Goal: Information Seeking & Learning: Learn about a topic

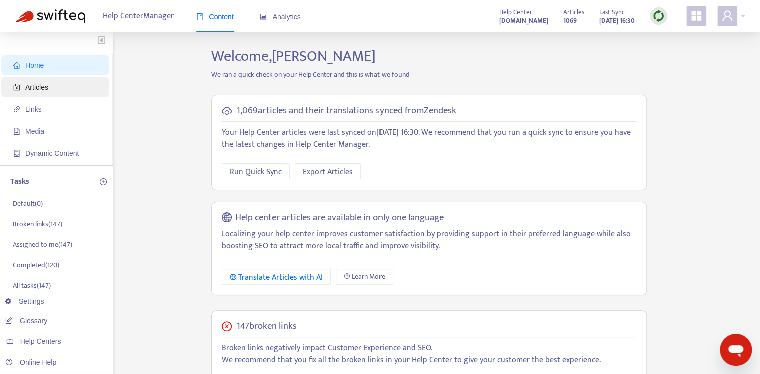
click at [64, 89] on span "Articles" at bounding box center [57, 87] width 88 height 20
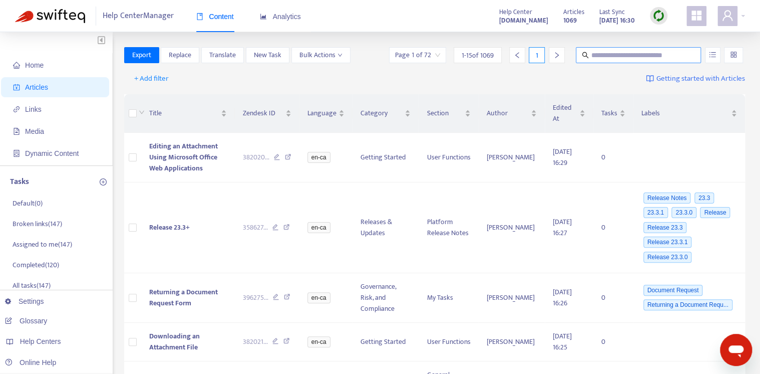
click at [639, 60] on input "text" at bounding box center [639, 55] width 96 height 11
type input "*****"
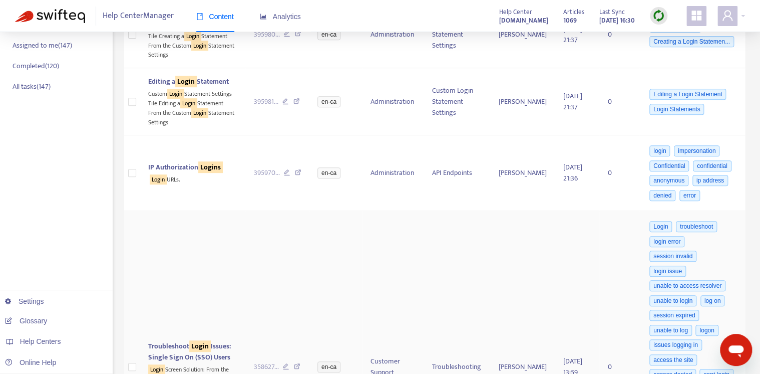
click at [380, 252] on td "Customer Support" at bounding box center [394, 367] width 62 height 312
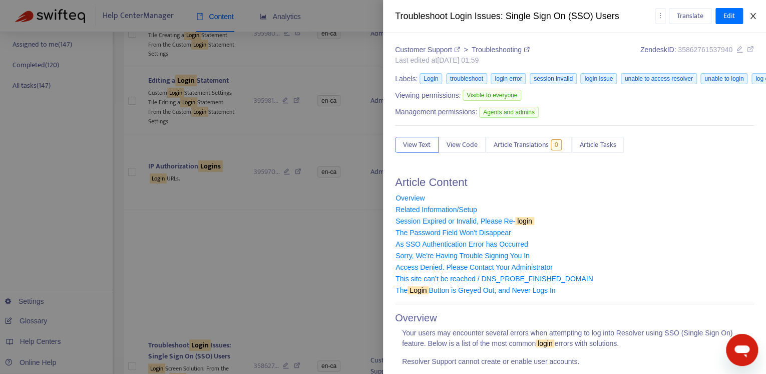
click at [757, 15] on button "Close" at bounding box center [753, 17] width 14 height 10
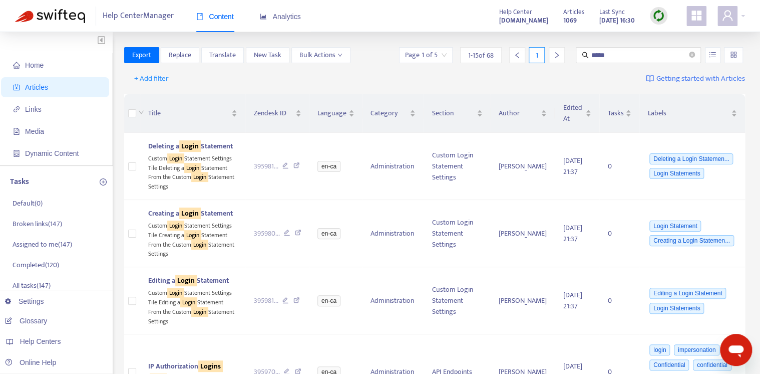
click at [434, 56] on input "search" at bounding box center [426, 55] width 42 height 15
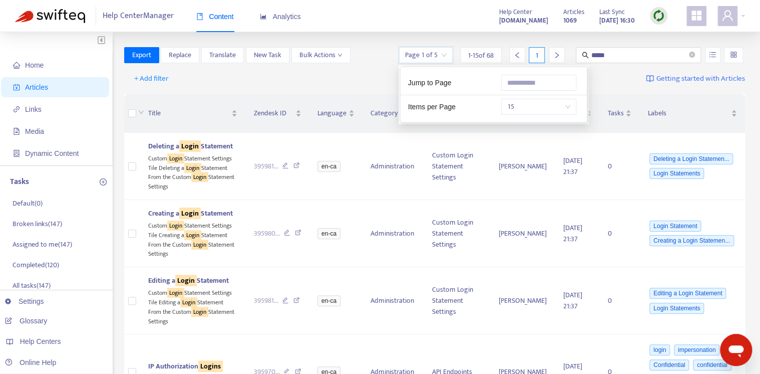
click at [473, 82] on div "Jump to Page" at bounding box center [447, 82] width 93 height 11
click at [473, 51] on span "1 - 15 of 68" at bounding box center [481, 55] width 26 height 11
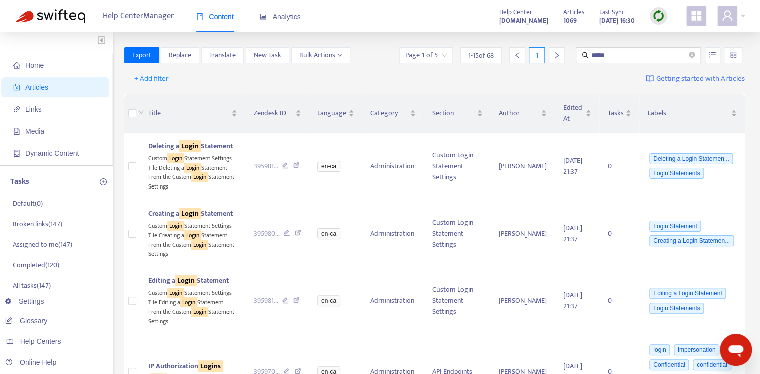
click at [442, 55] on input "search" at bounding box center [426, 55] width 42 height 15
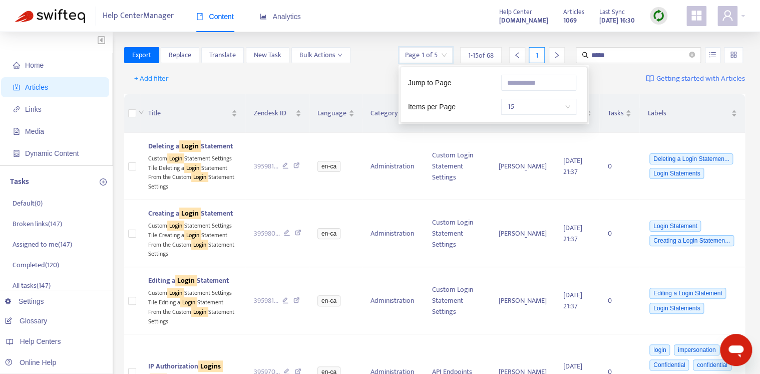
click at [546, 104] on span "15" at bounding box center [538, 106] width 63 height 15
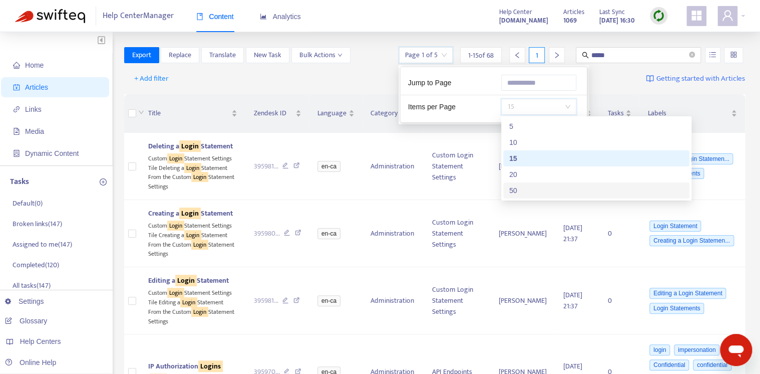
click at [541, 194] on div "50" at bounding box center [596, 190] width 174 height 11
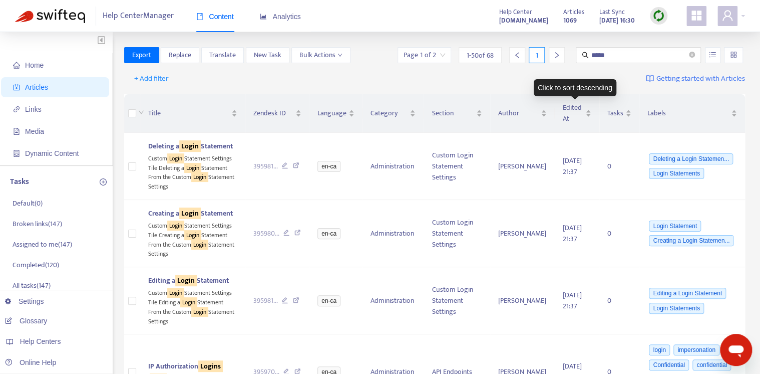
click at [544, 87] on div "Click to sort descending" at bounding box center [575, 87] width 83 height 17
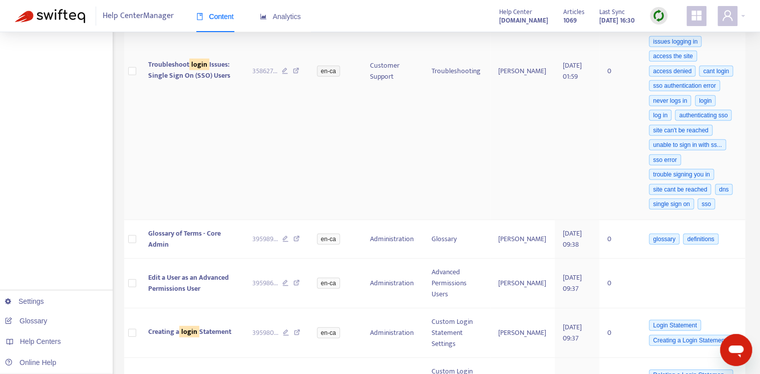
scroll to position [3171, 0]
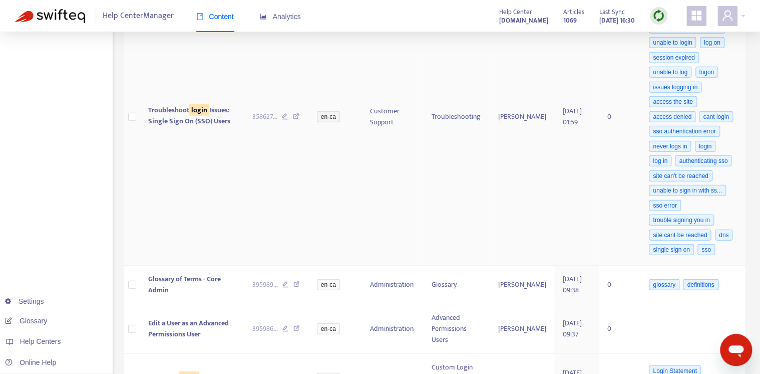
click at [540, 132] on td "Jefferey Wakem" at bounding box center [522, 117] width 65 height 298
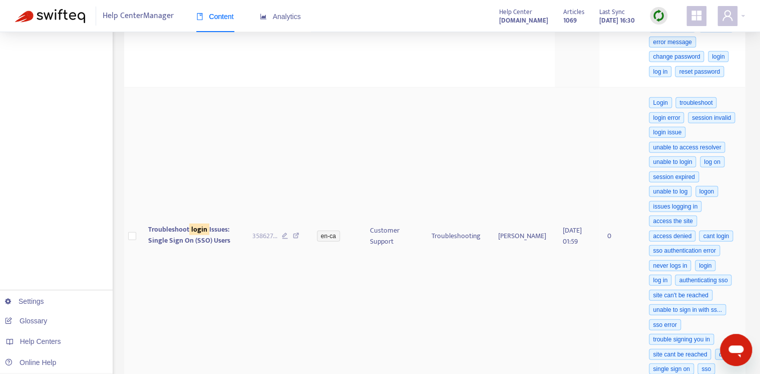
scroll to position [3051, 0]
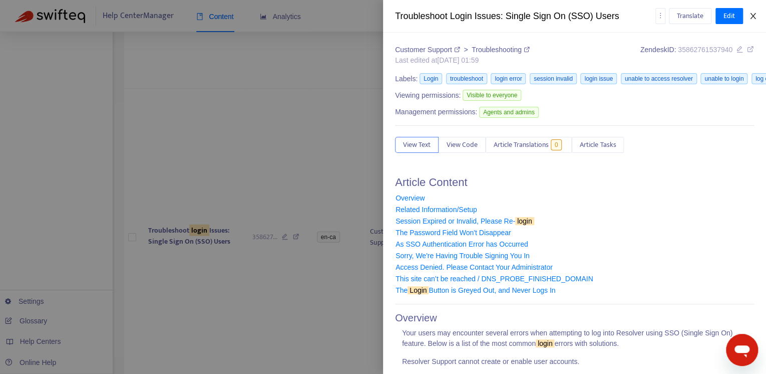
click at [754, 18] on icon "close" at bounding box center [753, 16] width 8 height 8
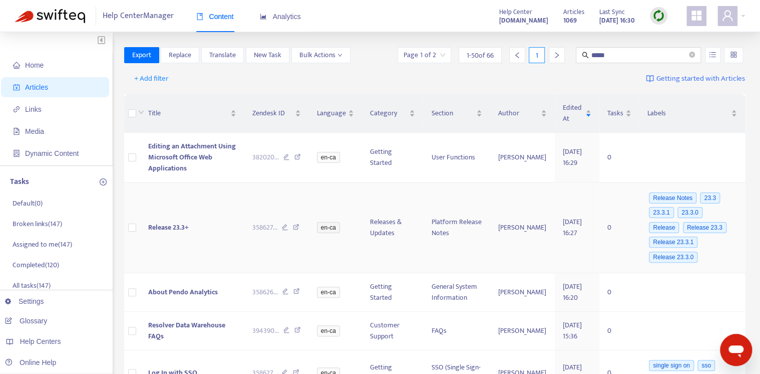
scroll to position [0, 0]
click at [643, 58] on input "*****" at bounding box center [639, 55] width 96 height 11
click at [674, 112] on span "Labels" at bounding box center [689, 113] width 82 height 11
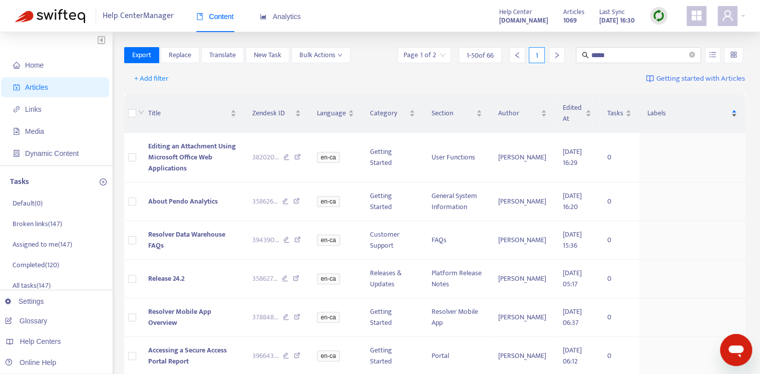
click at [673, 112] on span "Labels" at bounding box center [689, 113] width 82 height 11
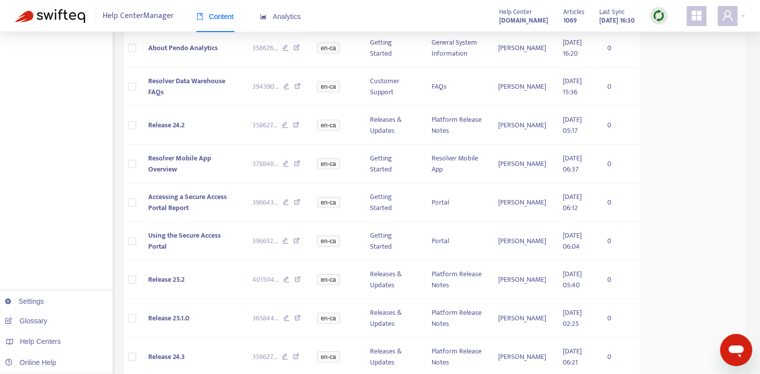
scroll to position [3217, 0]
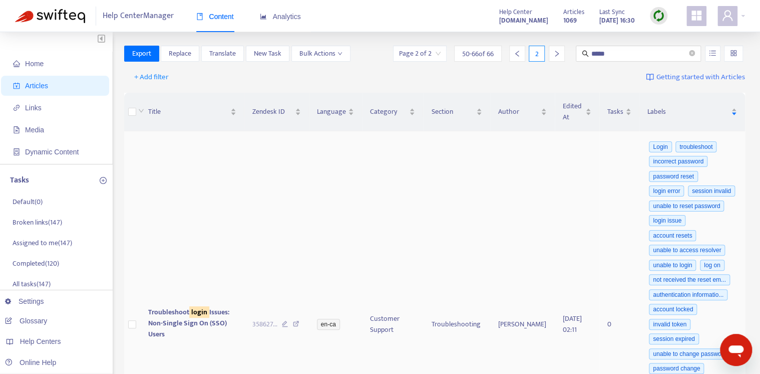
scroll to position [0, 0]
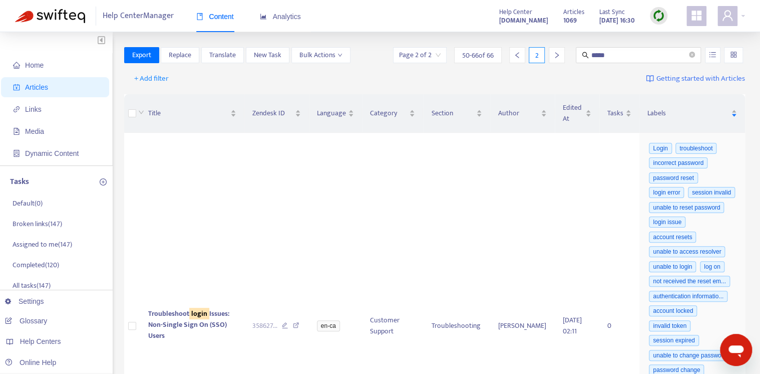
click at [471, 88] on div "+ Add filter Getting started with Articles" at bounding box center [435, 79] width 622 height 24
drag, startPoint x: 544, startPoint y: 85, endPoint x: 547, endPoint y: 75, distance: 10.9
click at [543, 85] on div "+ Add filter Getting started with Articles" at bounding box center [435, 79] width 622 height 24
click at [548, 77] on div "+ Add filter Getting started with Articles" at bounding box center [435, 79] width 622 height 24
click at [528, 70] on div "+ Add filter Getting started with Articles" at bounding box center [435, 79] width 622 height 24
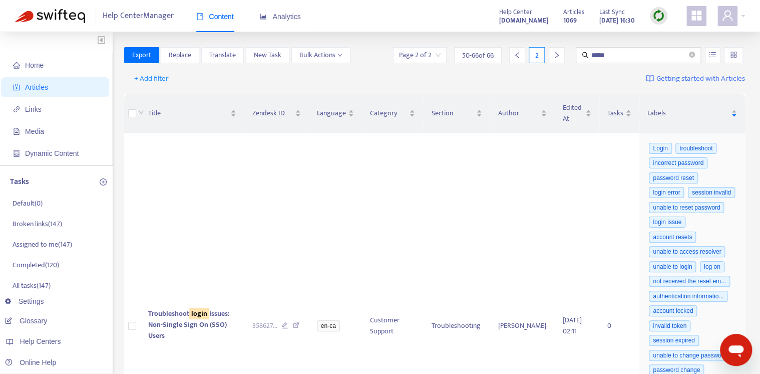
click at [528, 70] on div "+ Add filter Getting started with Articles" at bounding box center [435, 79] width 622 height 24
click at [367, 78] on div "+ Add filter Getting started with Articles" at bounding box center [435, 79] width 622 height 24
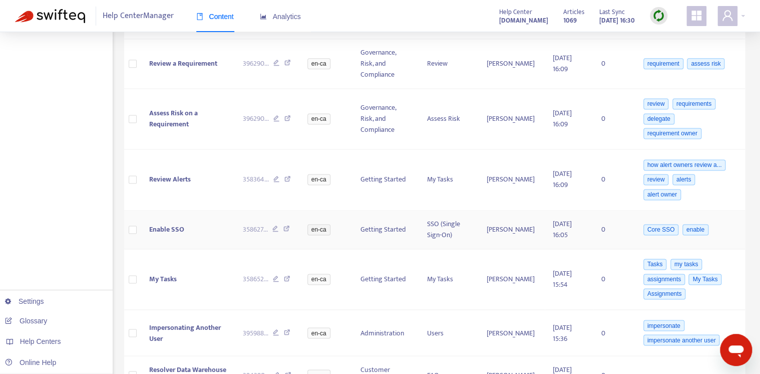
scroll to position [642, 0]
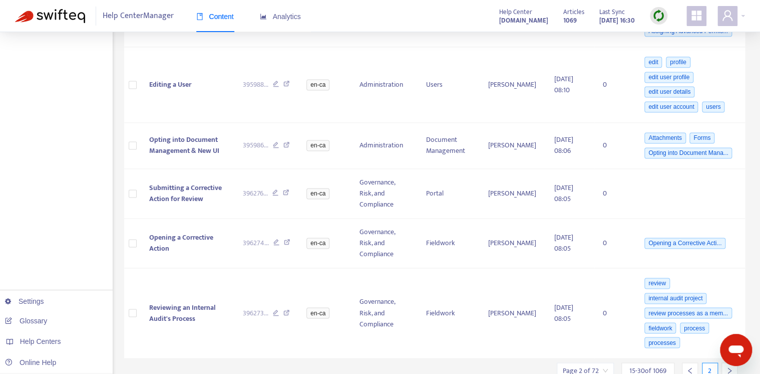
scroll to position [639, 0]
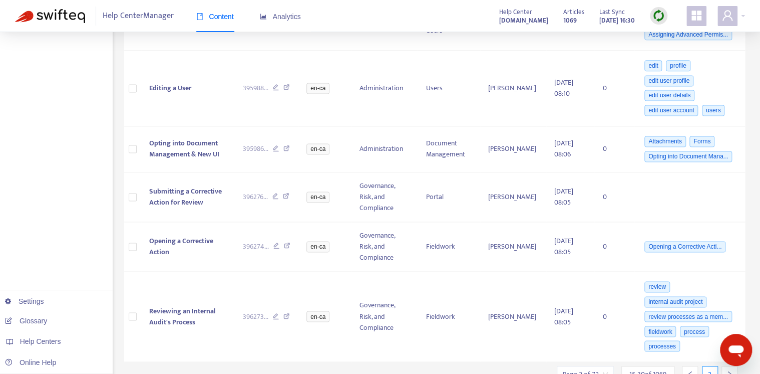
click at [733, 366] on div at bounding box center [730, 374] width 16 height 16
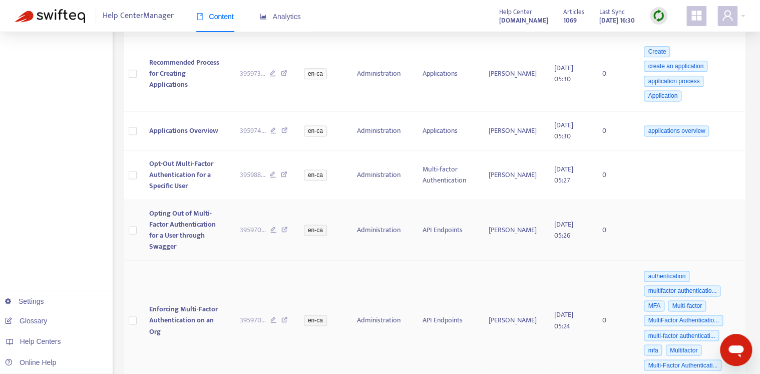
scroll to position [646, 0]
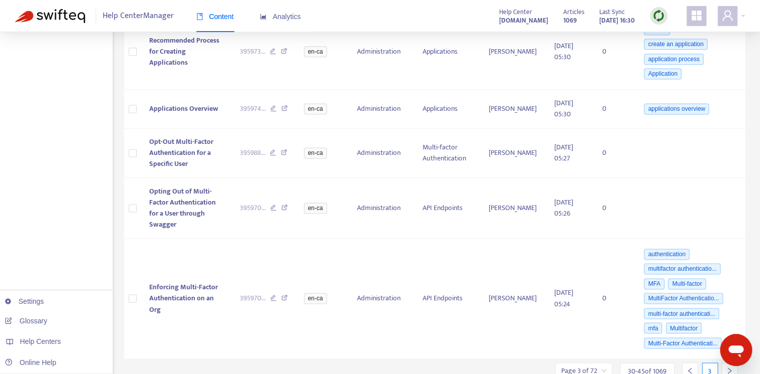
click at [731, 362] on div at bounding box center [730, 370] width 16 height 16
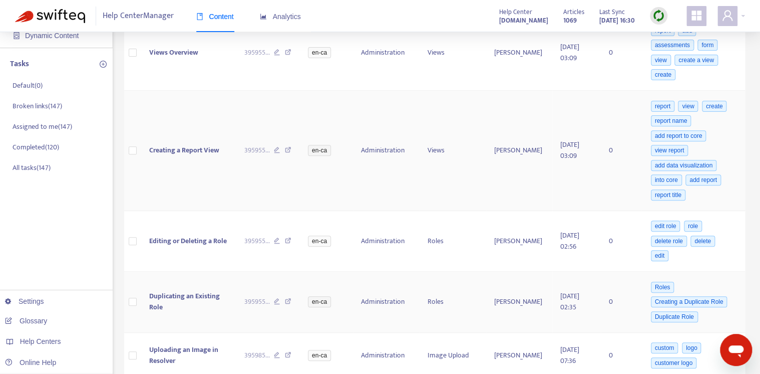
scroll to position [0, 0]
